Goal: Task Accomplishment & Management: Manage account settings

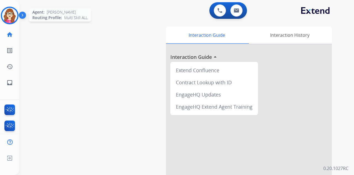
click at [16, 17] on img at bounding box center [9, 15] width 15 height 15
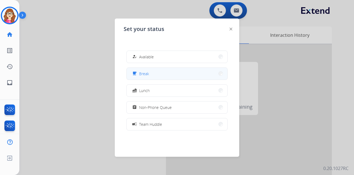
click at [167, 65] on button "free_breakfast Break" at bounding box center [177, 74] width 101 height 12
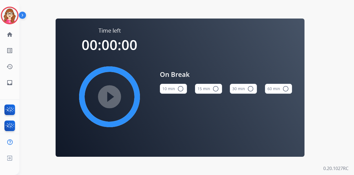
click at [206, 65] on button "15 min radio_button_unchecked" at bounding box center [208, 89] width 27 height 10
click at [113, 65] on mat-icon "play_circle_filled" at bounding box center [109, 96] width 7 height 7
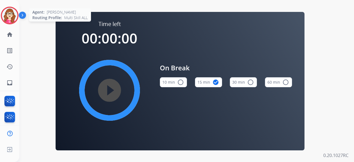
click at [14, 12] on img at bounding box center [9, 15] width 15 height 15
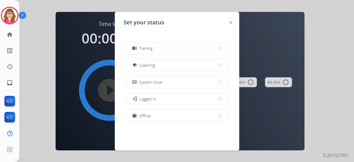
scroll to position [87, 0]
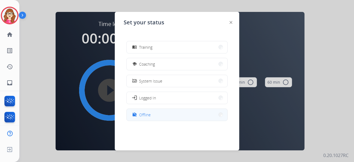
click at [156, 65] on button "work_off Offline" at bounding box center [177, 115] width 101 height 12
